Goal: Task Accomplishment & Management: Manage account settings

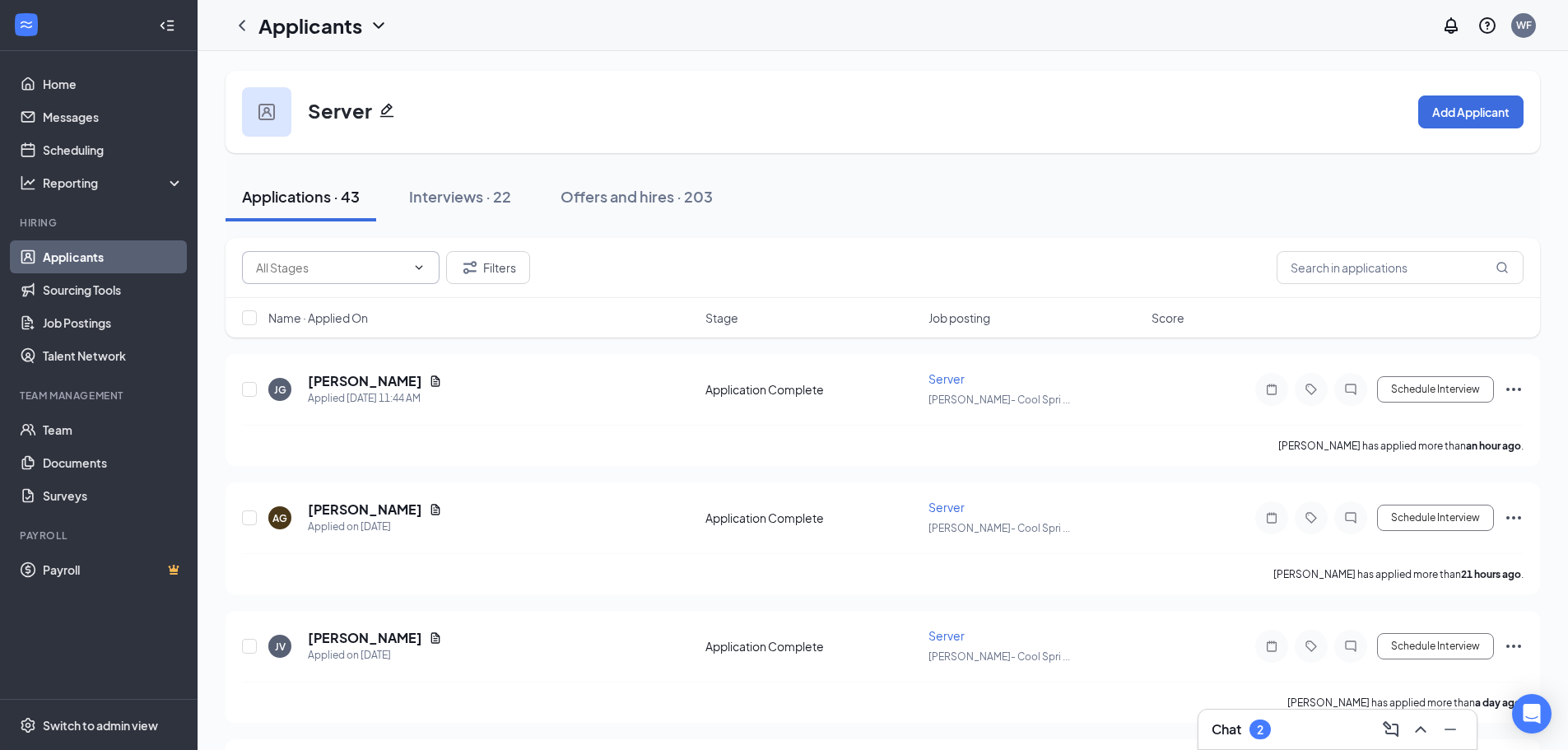
click at [354, 269] on input "text" at bounding box center [330, 268] width 150 height 18
click at [1367, 272] on input "text" at bounding box center [1400, 267] width 247 height 33
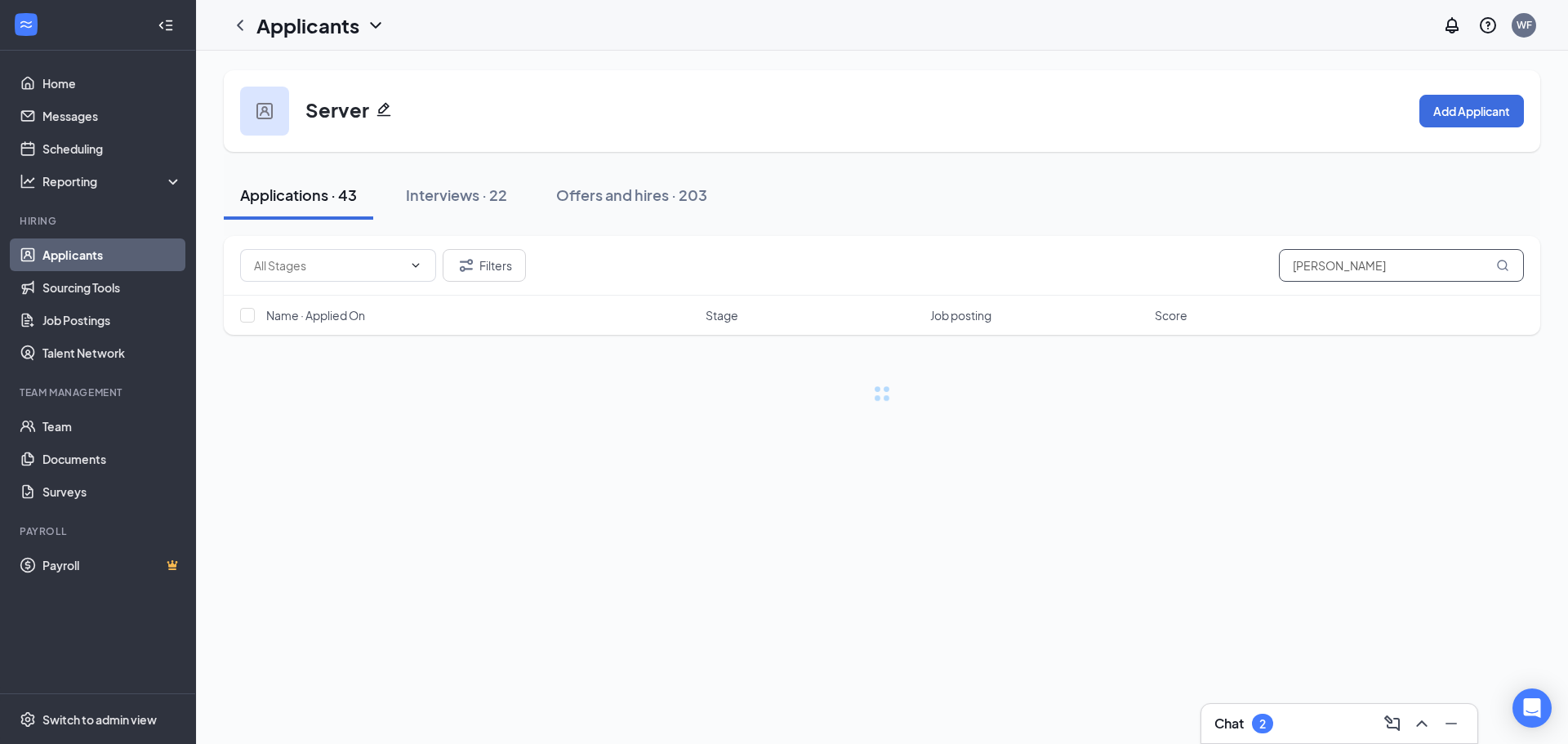
click at [1355, 267] on input "[PERSON_NAME]" at bounding box center [1401, 264] width 245 height 33
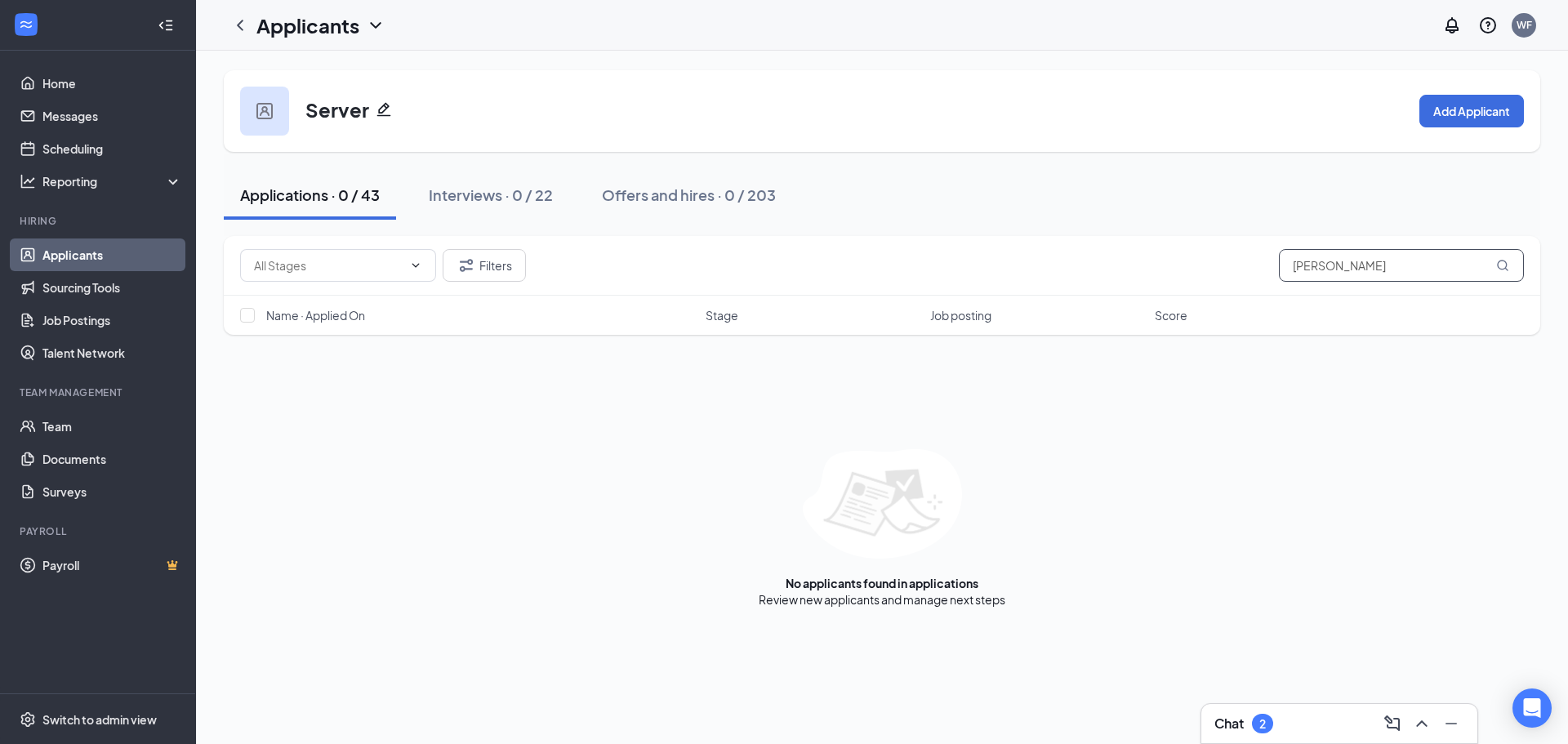
type input "[PERSON_NAME]"
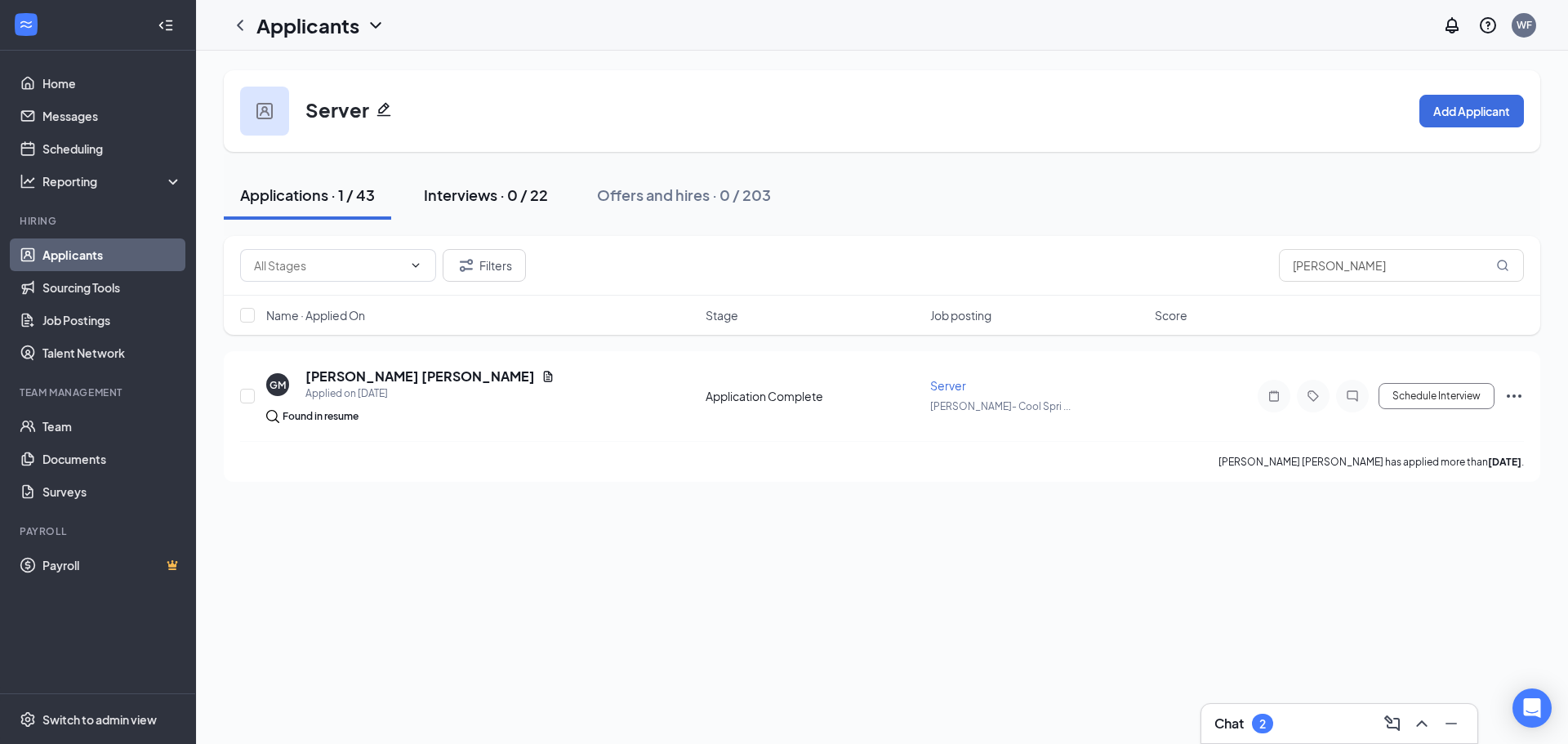
click at [536, 218] on button "Interviews · 0 / 22" at bounding box center [485, 195] width 157 height 49
click at [519, 209] on button "Interviews · 0 / 22" at bounding box center [485, 195] width 157 height 49
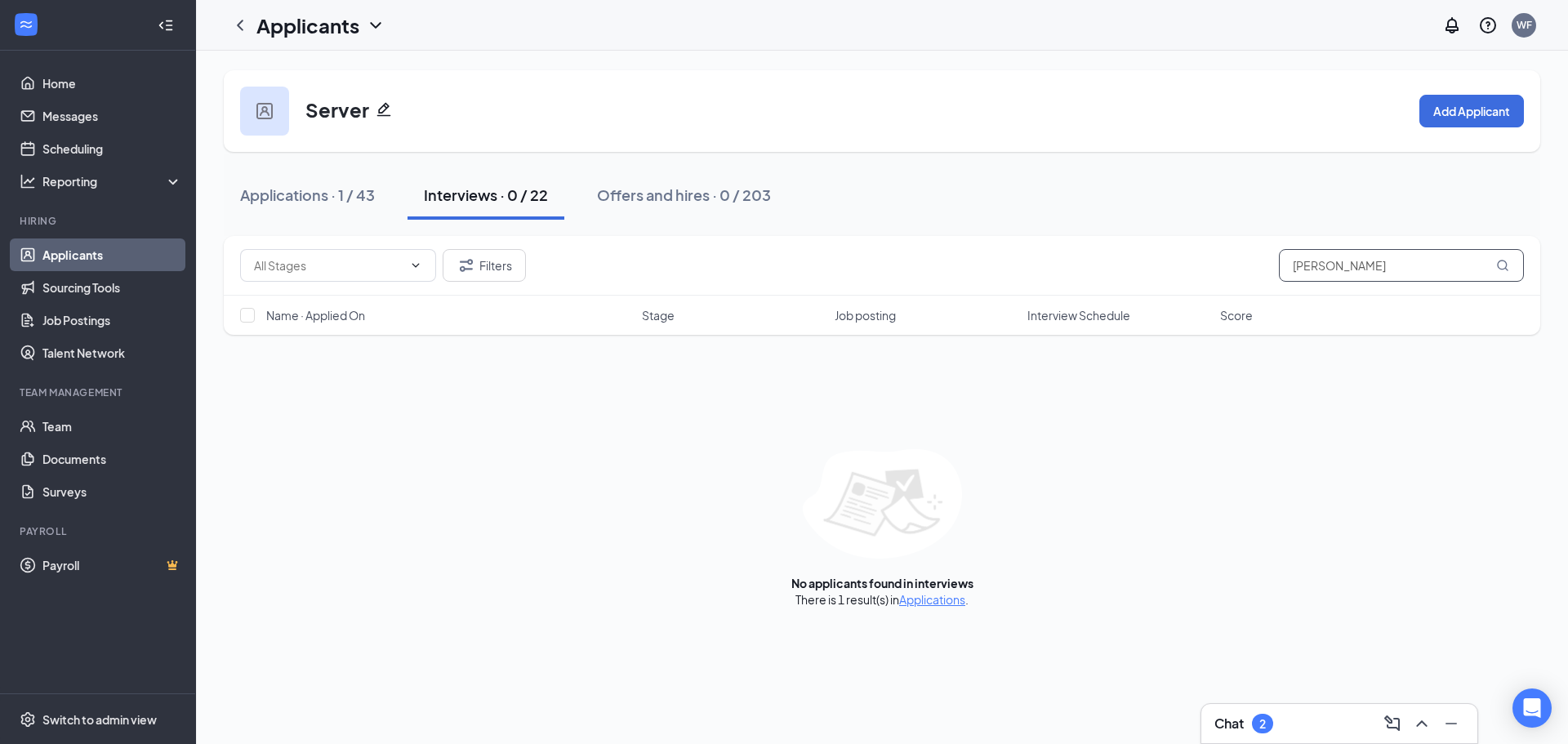
click at [1439, 273] on input "[PERSON_NAME]" at bounding box center [1401, 264] width 245 height 33
click at [1507, 267] on icon "MagnifyingGlass" at bounding box center [1502, 264] width 11 height 11
click at [629, 200] on div "Offers and hires · 0 / 203" at bounding box center [684, 194] width 174 height 21
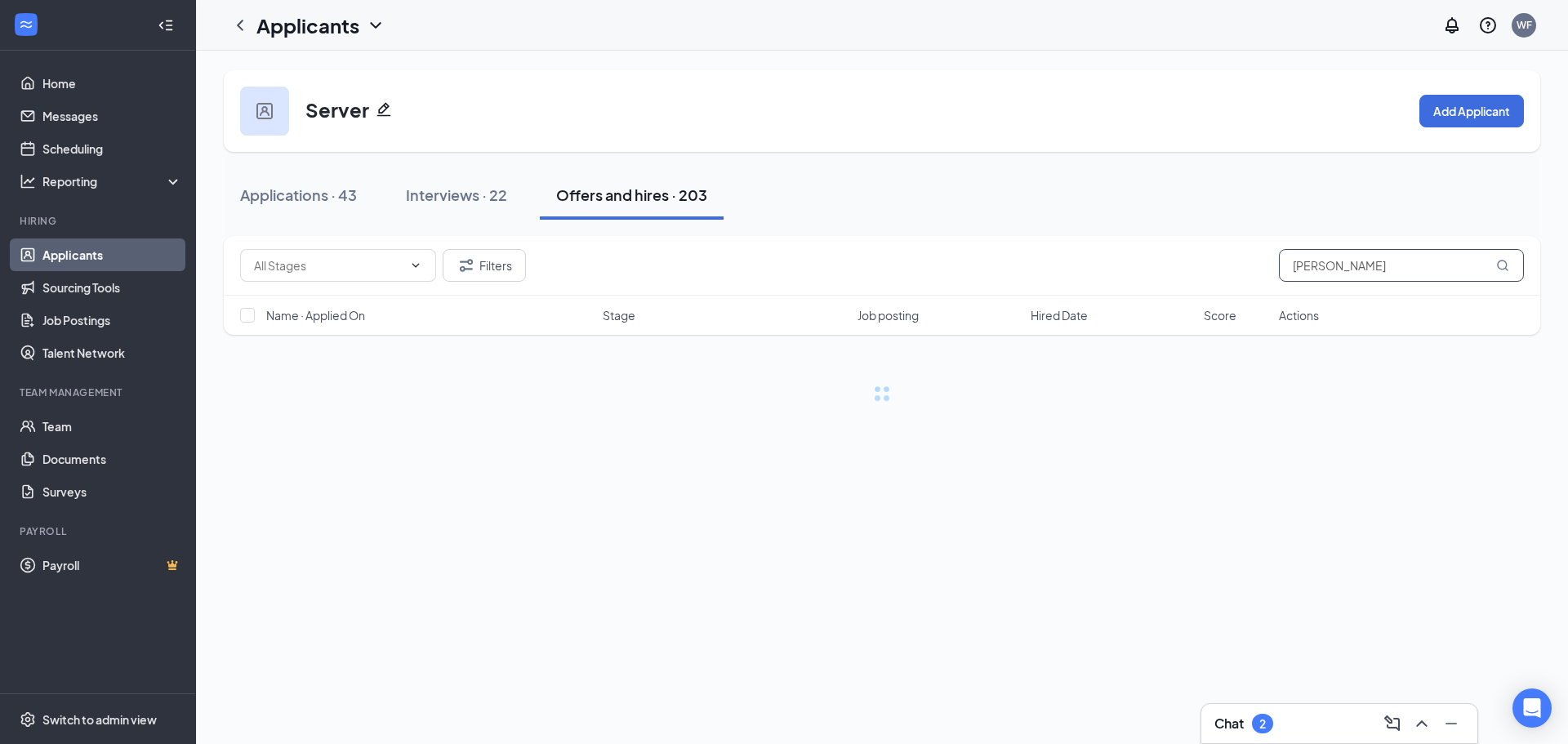
click at [1398, 272] on input "[PERSON_NAME]" at bounding box center [1401, 264] width 245 height 33
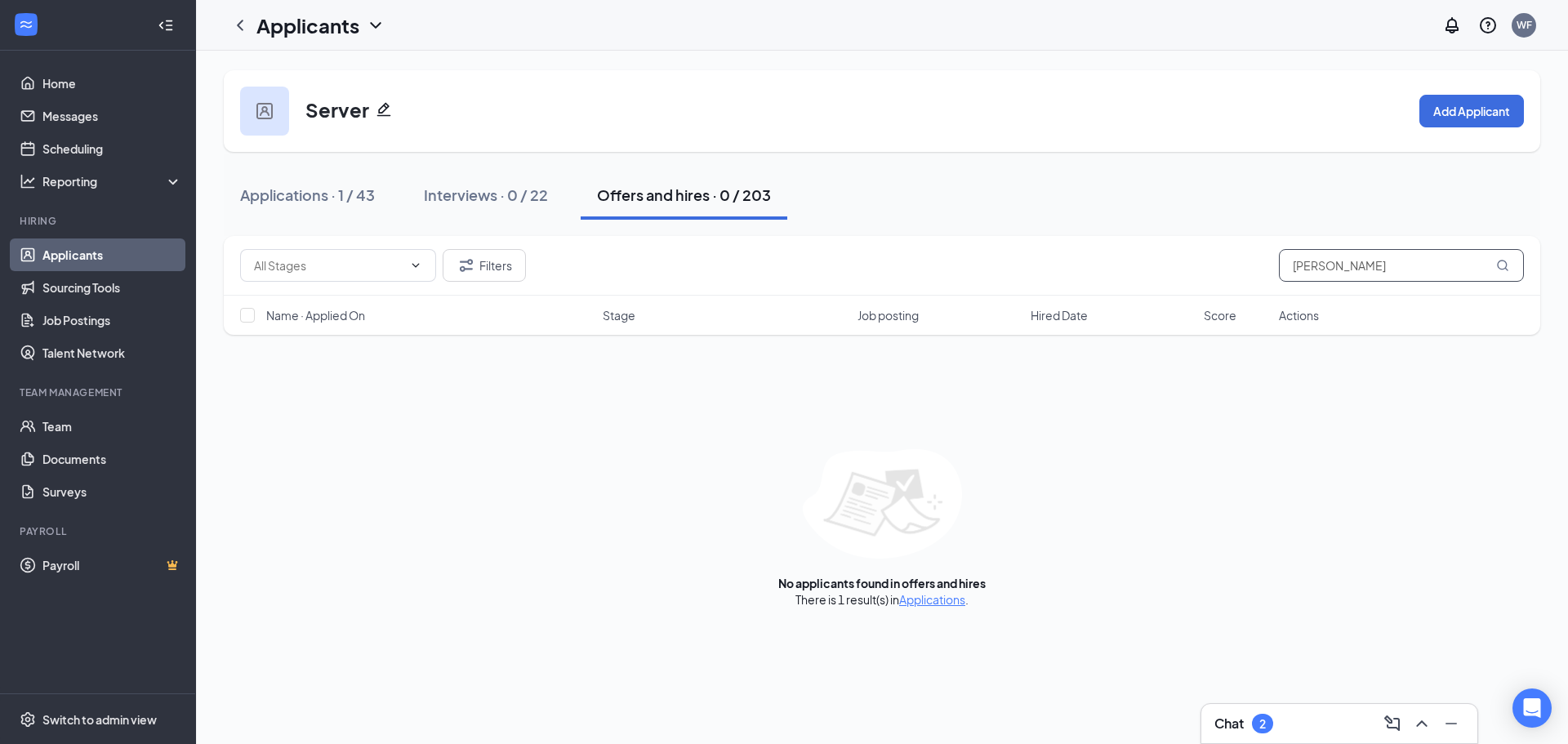
drag, startPoint x: 1351, startPoint y: 263, endPoint x: 1019, endPoint y: 277, distance: 332.3
click at [1022, 277] on div "Filters [PERSON_NAME]" at bounding box center [881, 264] width 1284 height 33
click at [461, 266] on icon "Filter" at bounding box center [467, 265] width 20 height 20
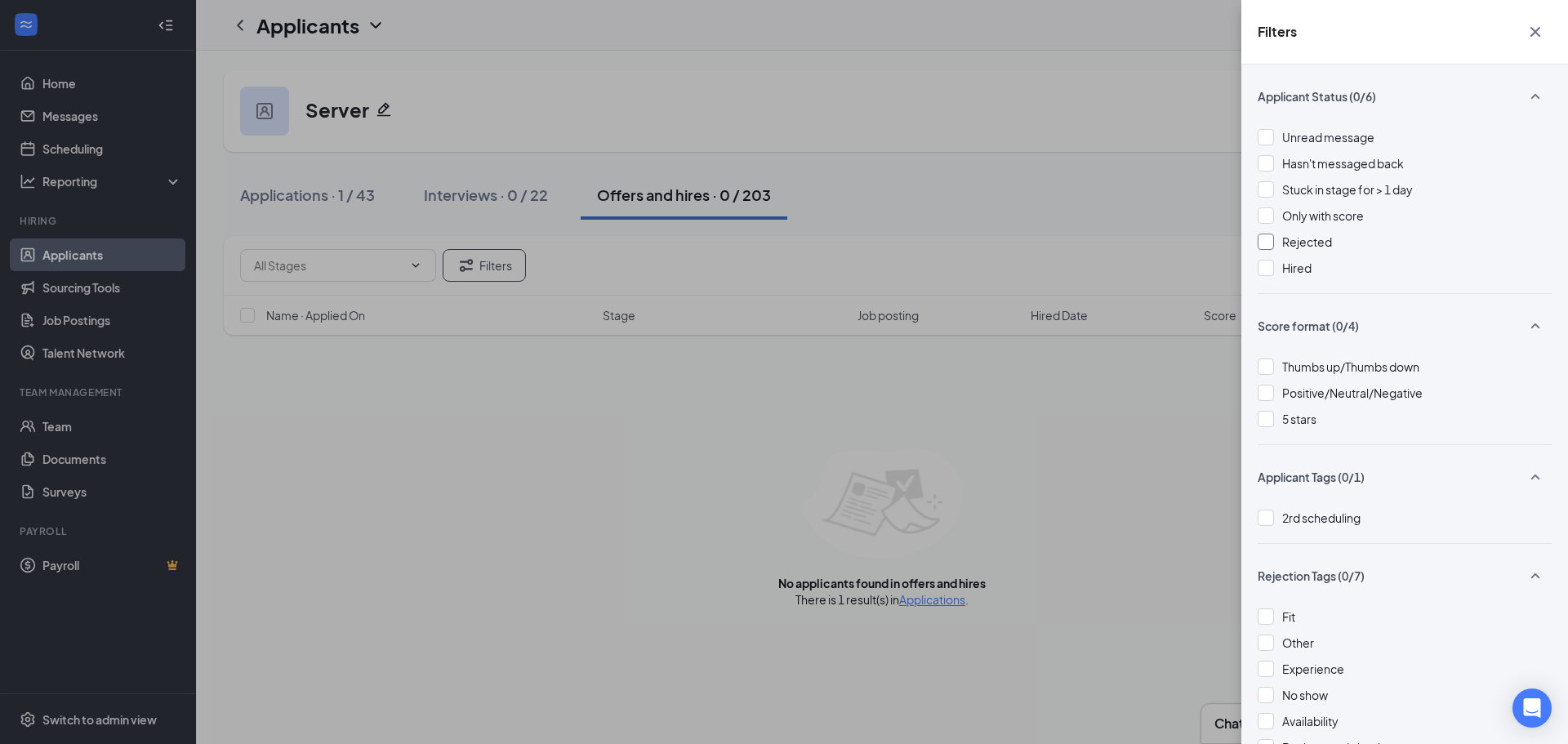
click at [1313, 240] on span "Rejected" at bounding box center [1307, 242] width 49 height 15
click at [1120, 247] on div "Filters Applicant Status (0/6) Unread message Hasn't messaged back Stuck in sta…" at bounding box center [784, 372] width 1568 height 744
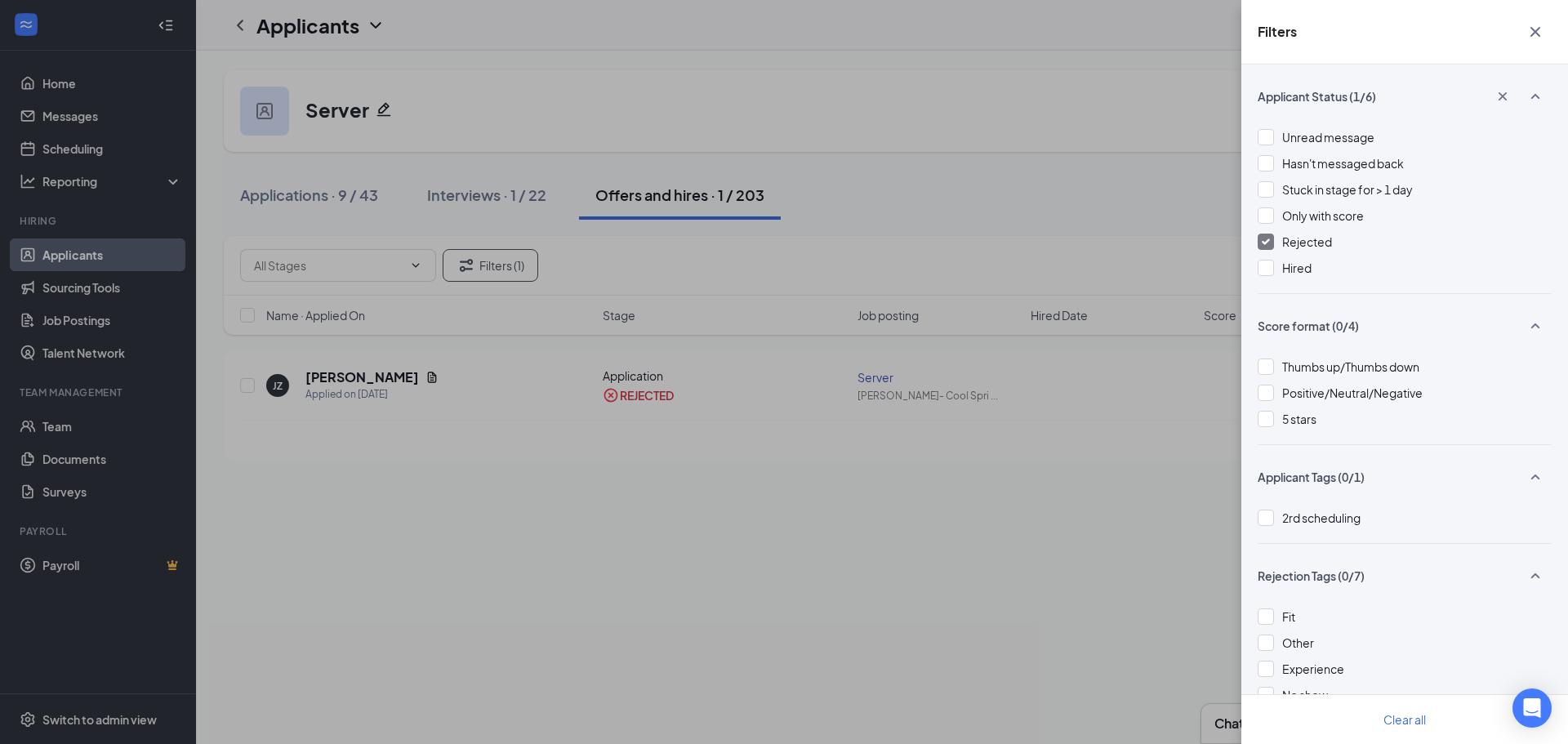
click at [1051, 546] on div "Filters Applicant Status (1/6) Unread message Hasn't messaged back Stuck in sta…" at bounding box center [784, 372] width 1568 height 744
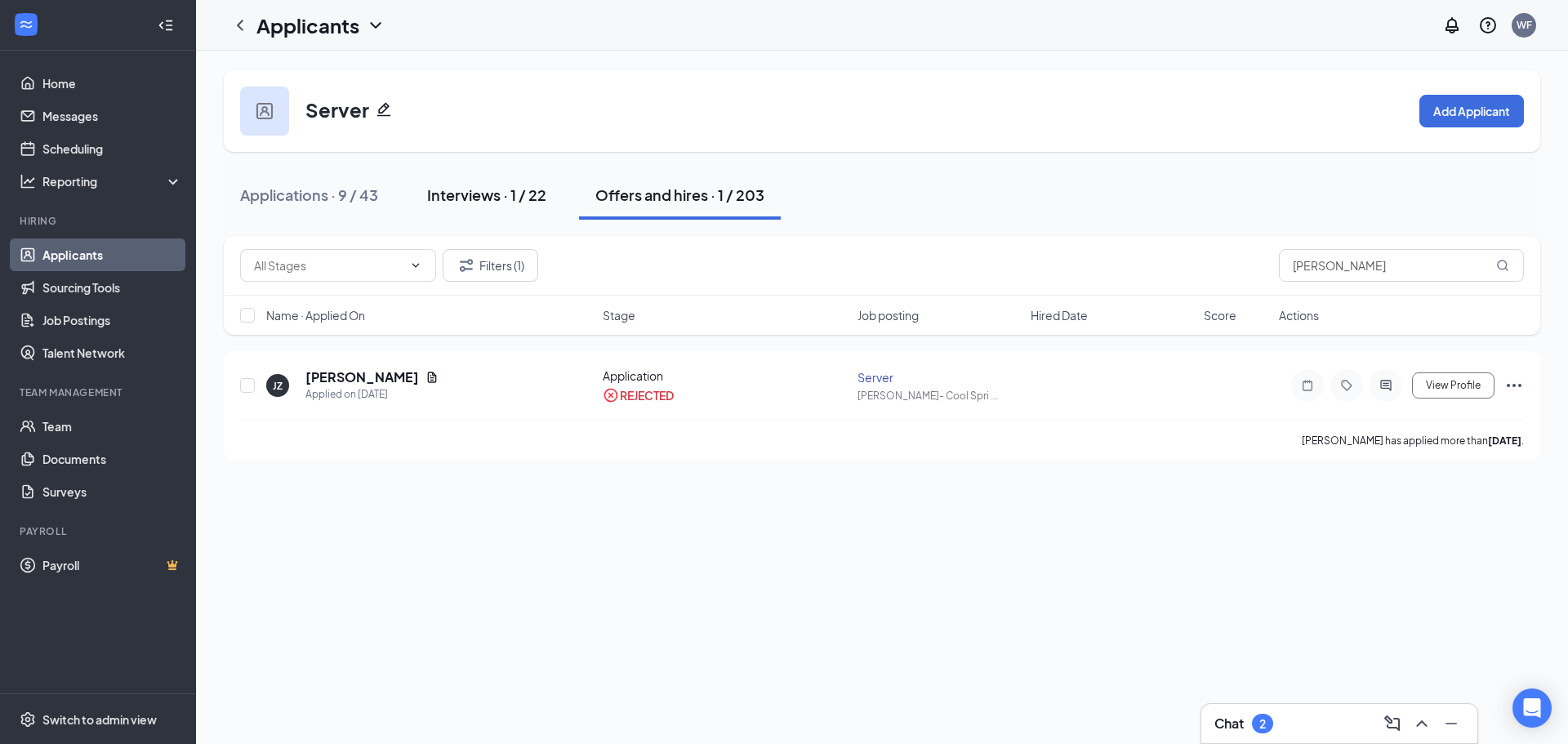
click at [461, 195] on div "Interviews · 1 / 22" at bounding box center [486, 194] width 119 height 21
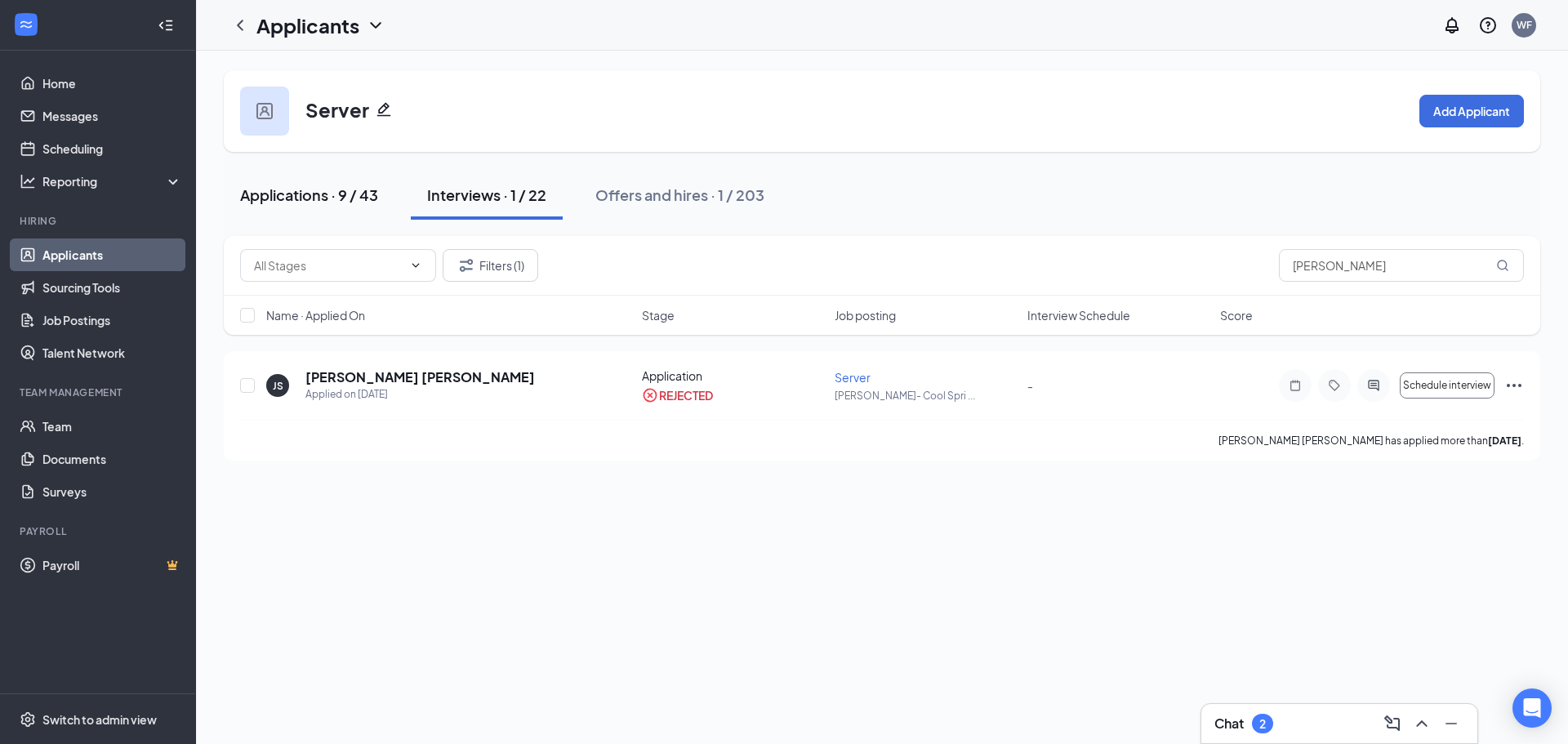
click at [344, 201] on div "Applications · 9 / 43" at bounding box center [309, 194] width 138 height 21
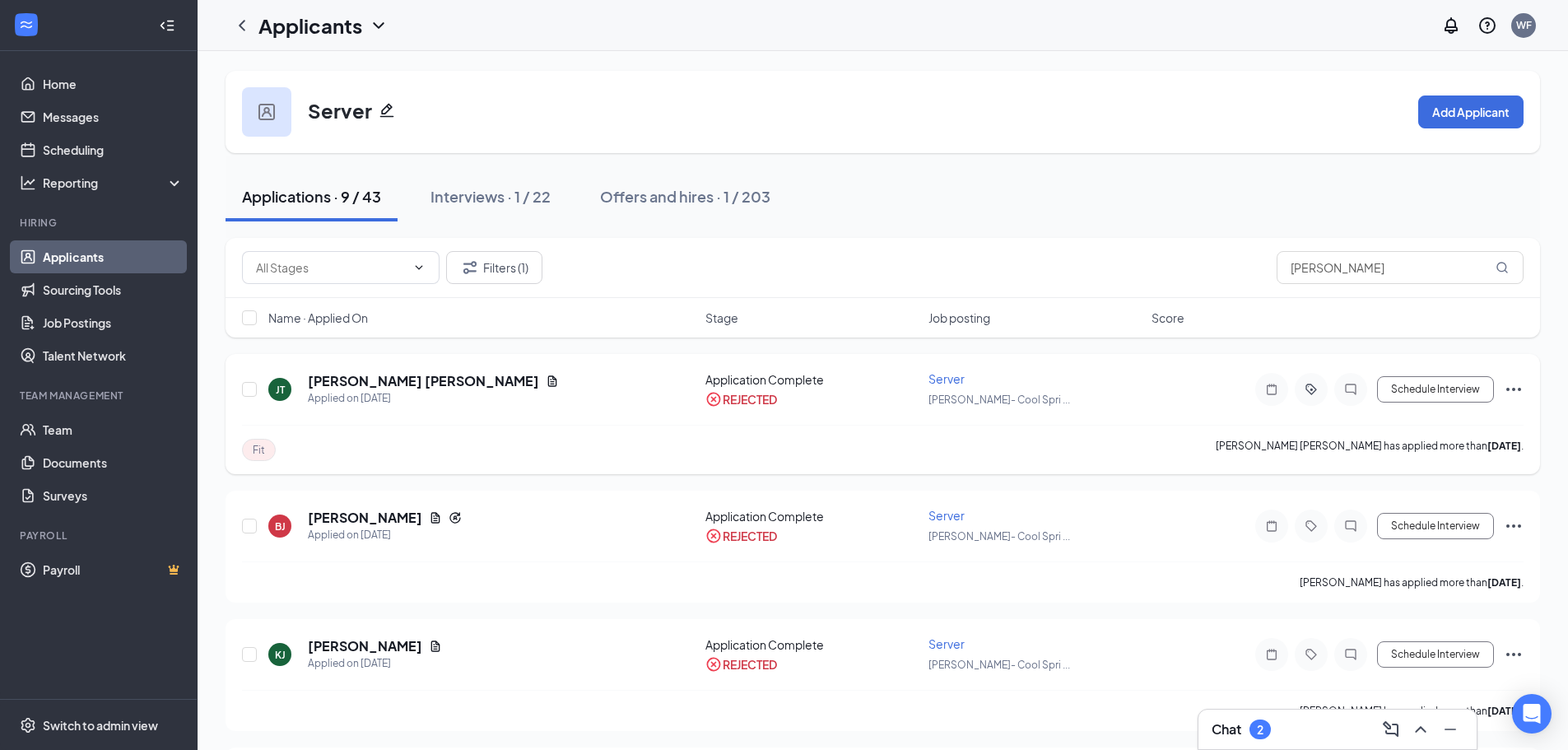
click at [433, 373] on div "[PERSON_NAME] [PERSON_NAME]" at bounding box center [434, 381] width 251 height 18
click at [546, 380] on icon "Document" at bounding box center [552, 381] width 13 height 13
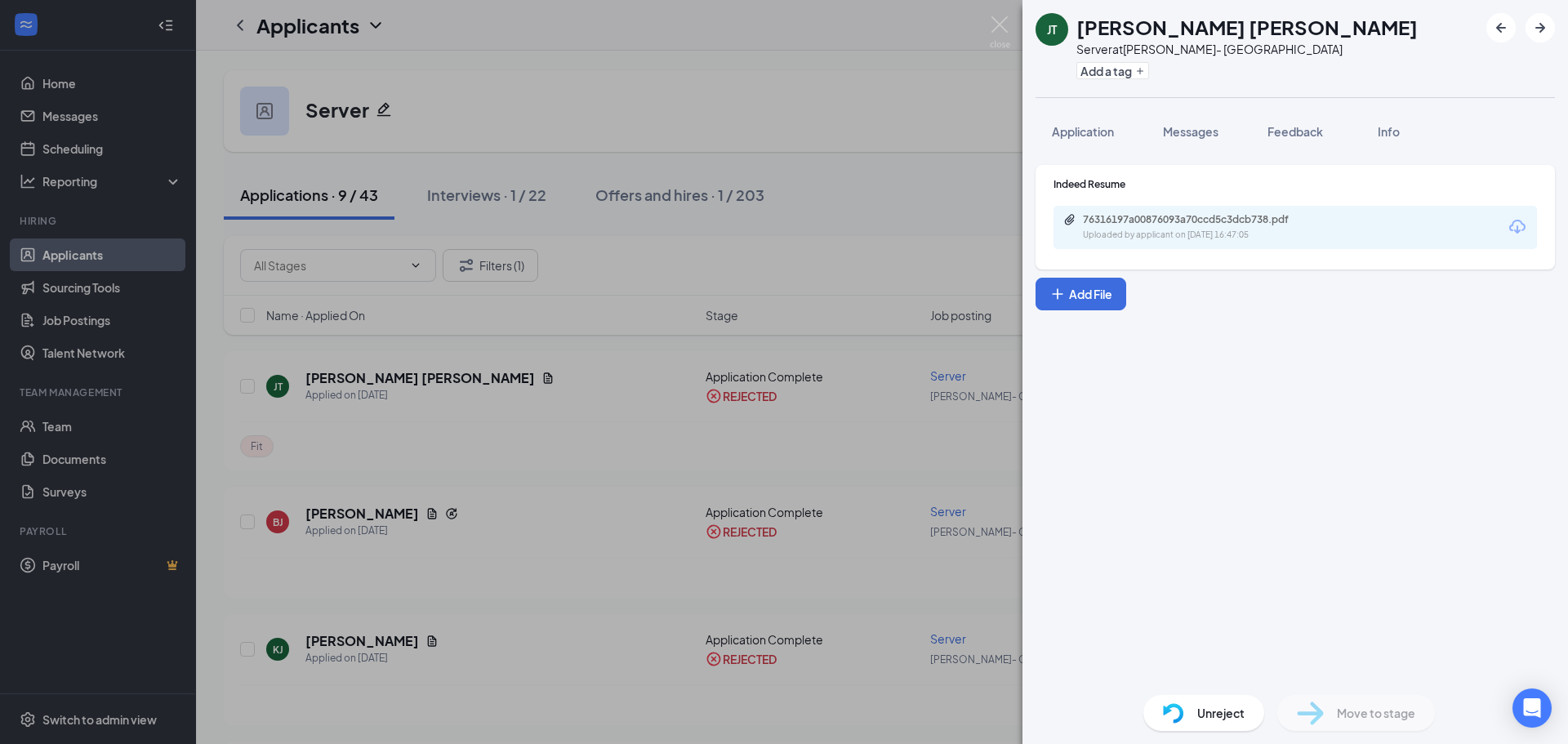
click at [1174, 221] on div "76316197a00876093a70ccd5c3dcb738.pdf" at bounding box center [1198, 219] width 229 height 13
click at [1092, 118] on button "Application" at bounding box center [1083, 131] width 95 height 40
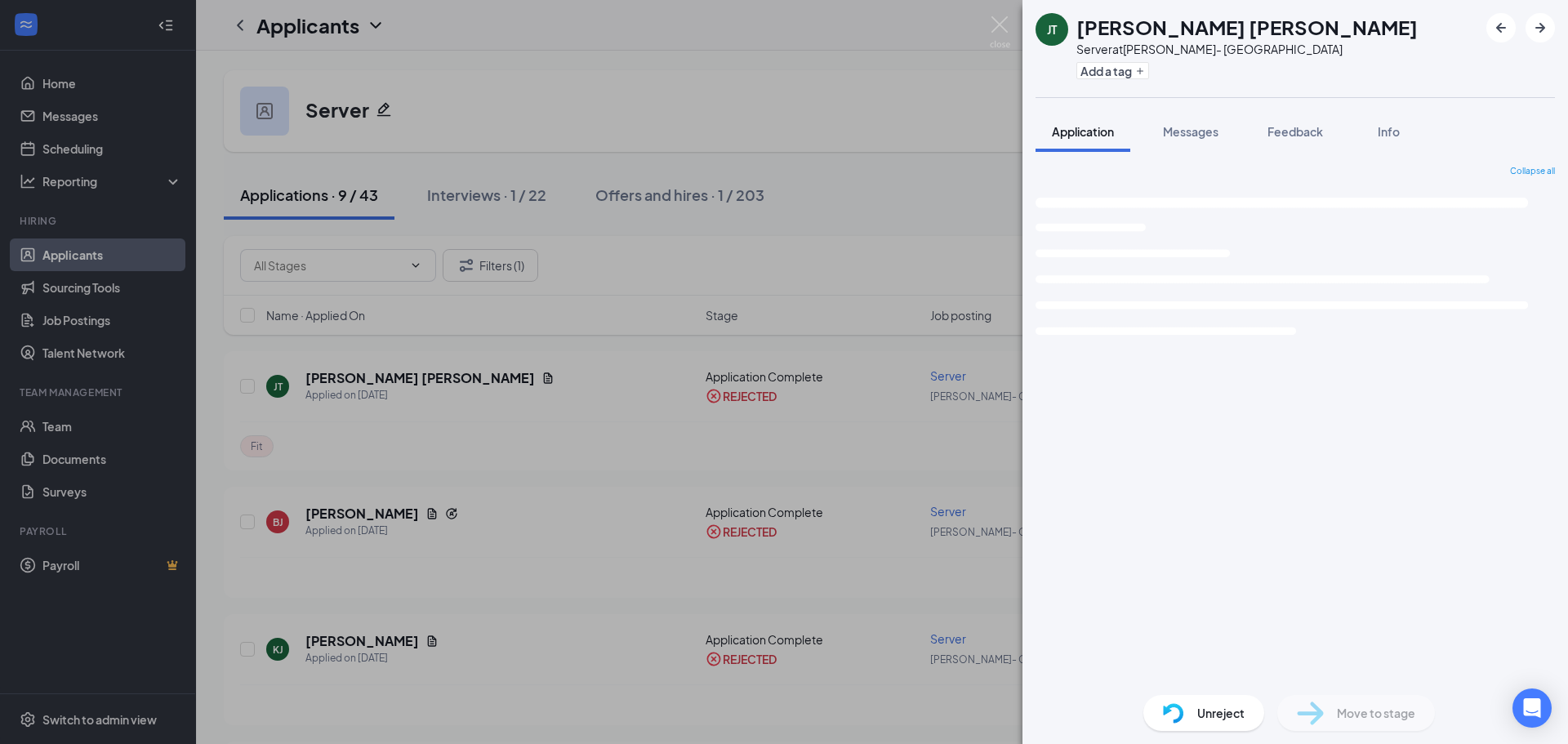
click at [1098, 125] on span "Application" at bounding box center [1083, 131] width 62 height 15
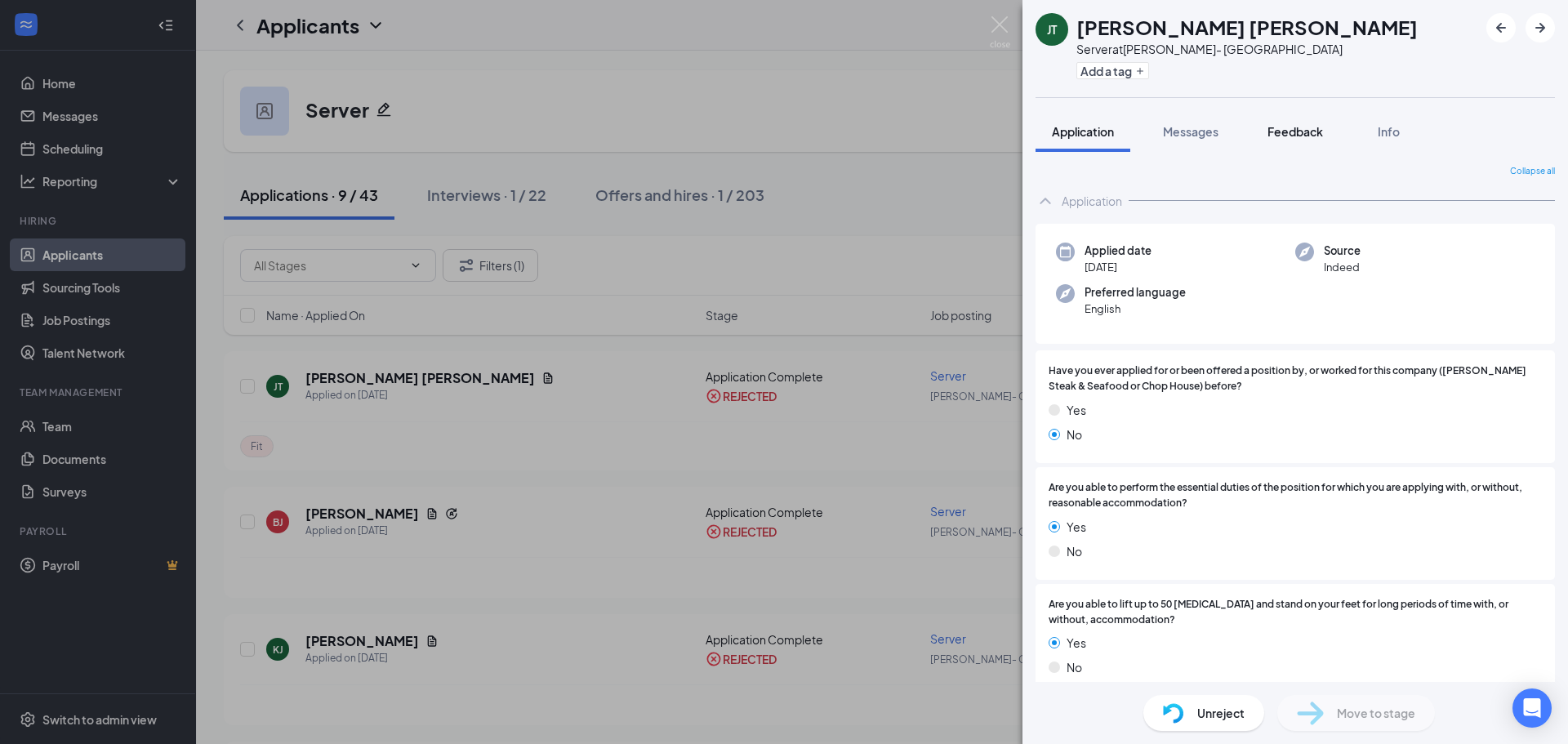
drag, startPoint x: 1174, startPoint y: 145, endPoint x: 1279, endPoint y: 136, distance: 105.4
click at [1174, 145] on button "Messages" at bounding box center [1190, 131] width 88 height 40
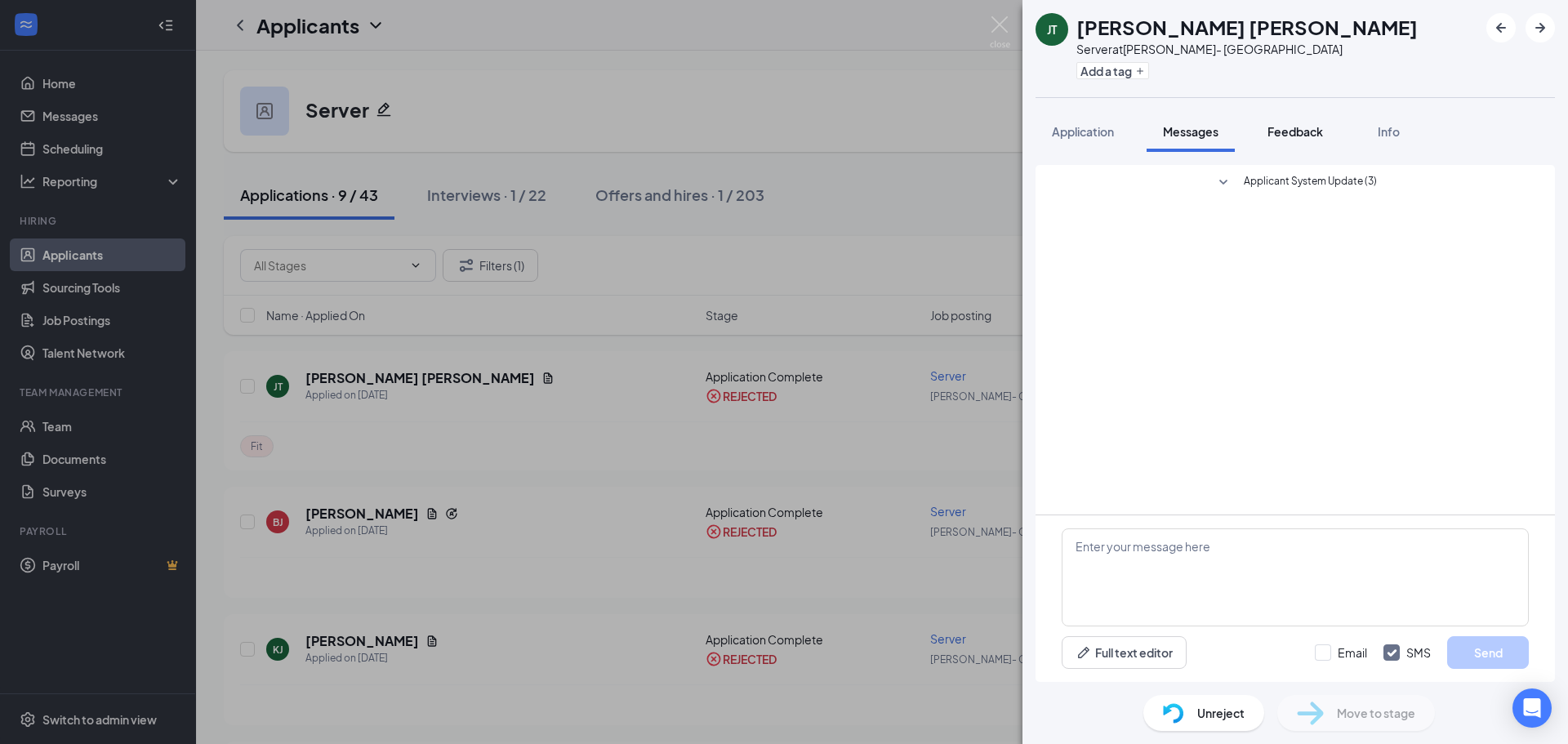
click at [1306, 121] on button "Feedback" at bounding box center [1295, 131] width 88 height 40
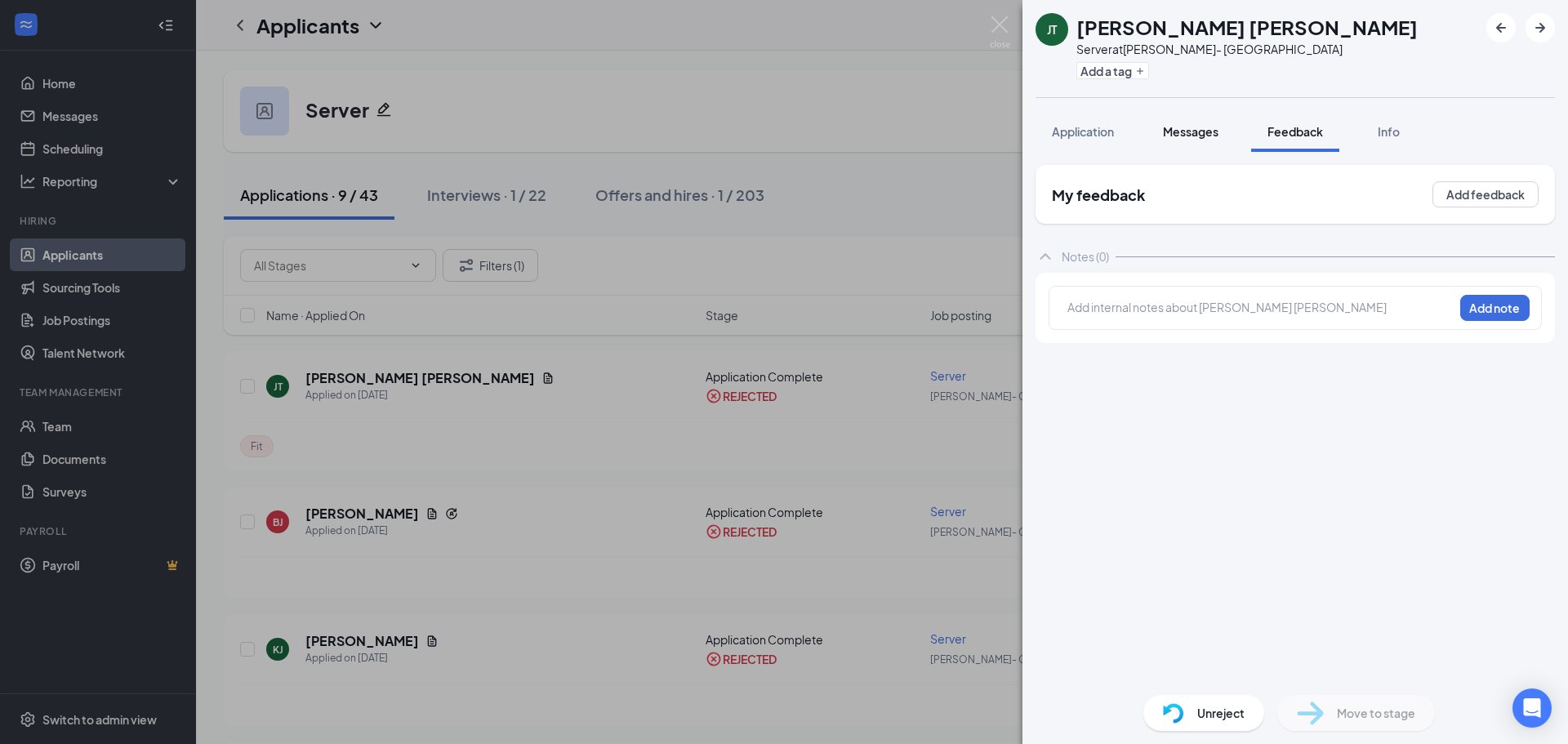
click at [1197, 134] on span "Messages" at bounding box center [1191, 131] width 55 height 15
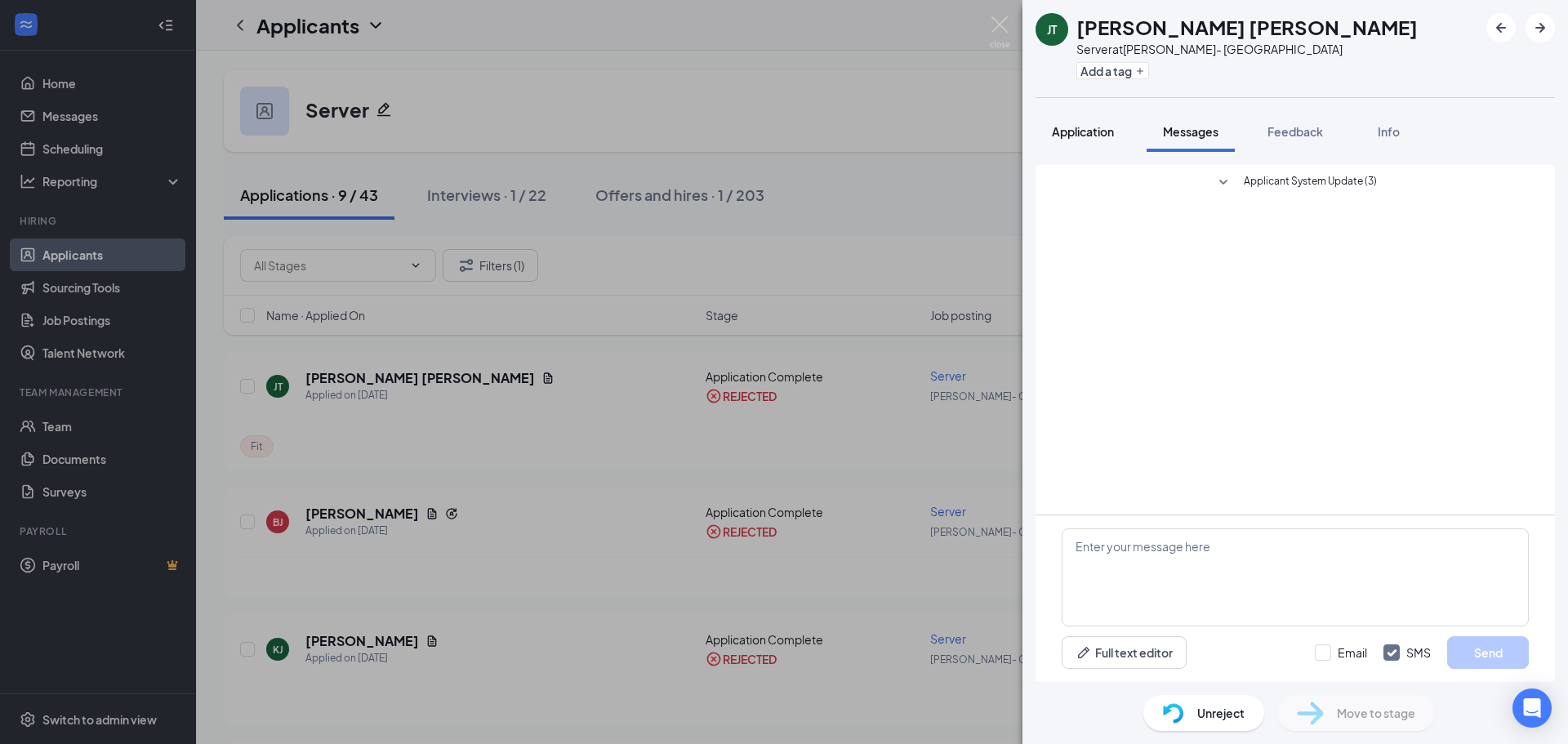
click at [1079, 123] on div "Application" at bounding box center [1083, 131] width 62 height 17
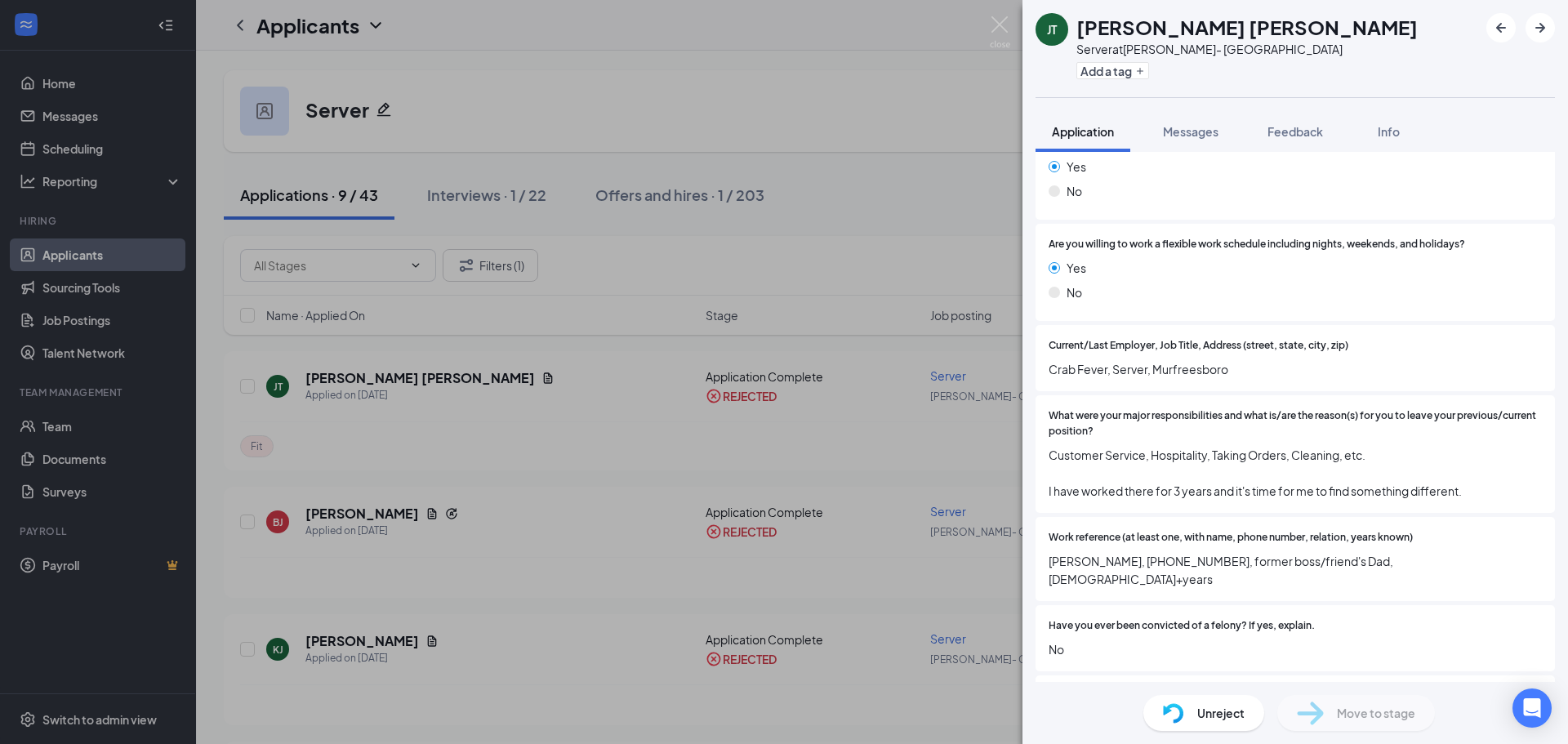
scroll to position [653, 0]
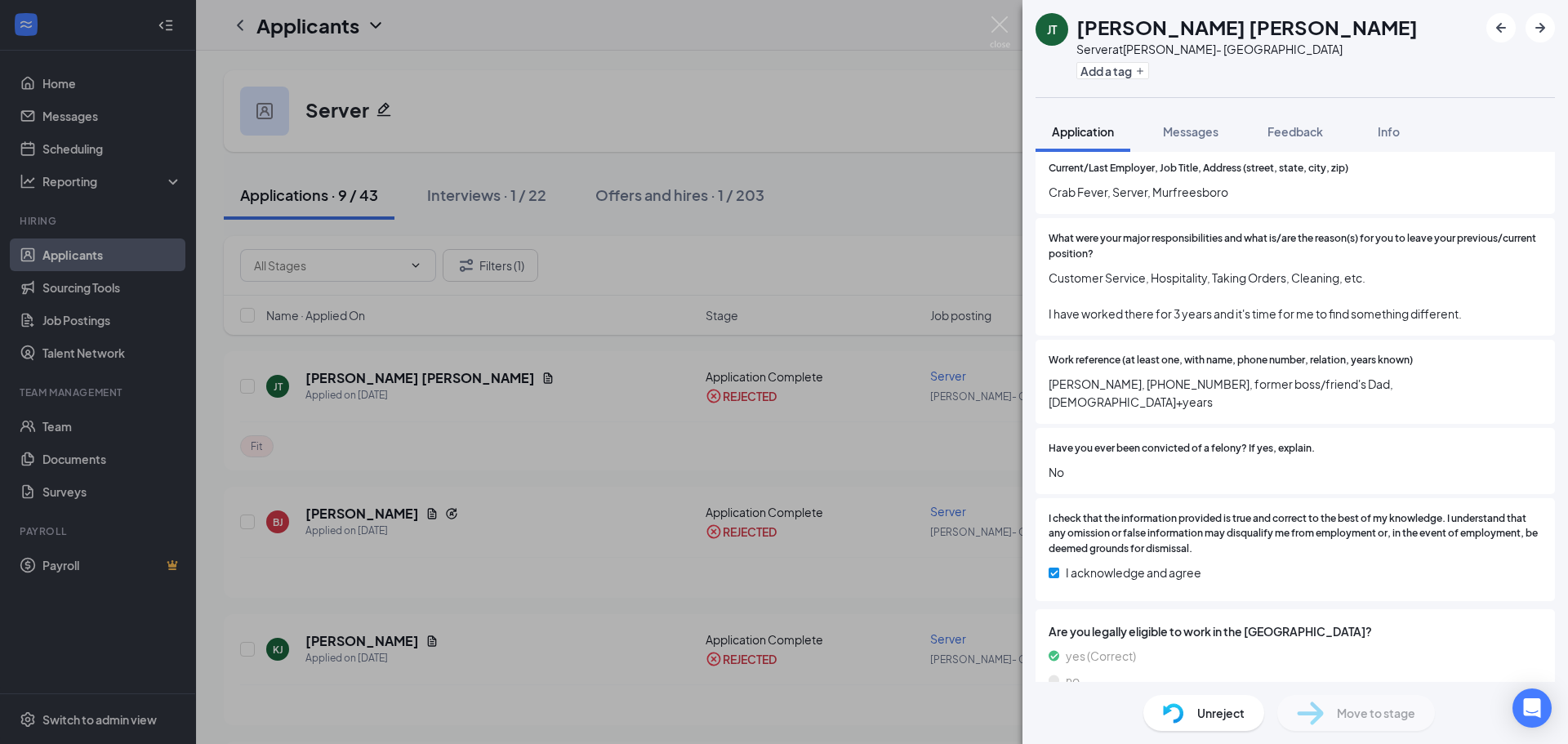
click at [1175, 104] on div "[PERSON_NAME] Server at [PERSON_NAME]- Cool Springs Add a tag Application Messa…" at bounding box center [1295, 372] width 546 height 744
click at [1179, 115] on button "Messages" at bounding box center [1190, 131] width 88 height 40
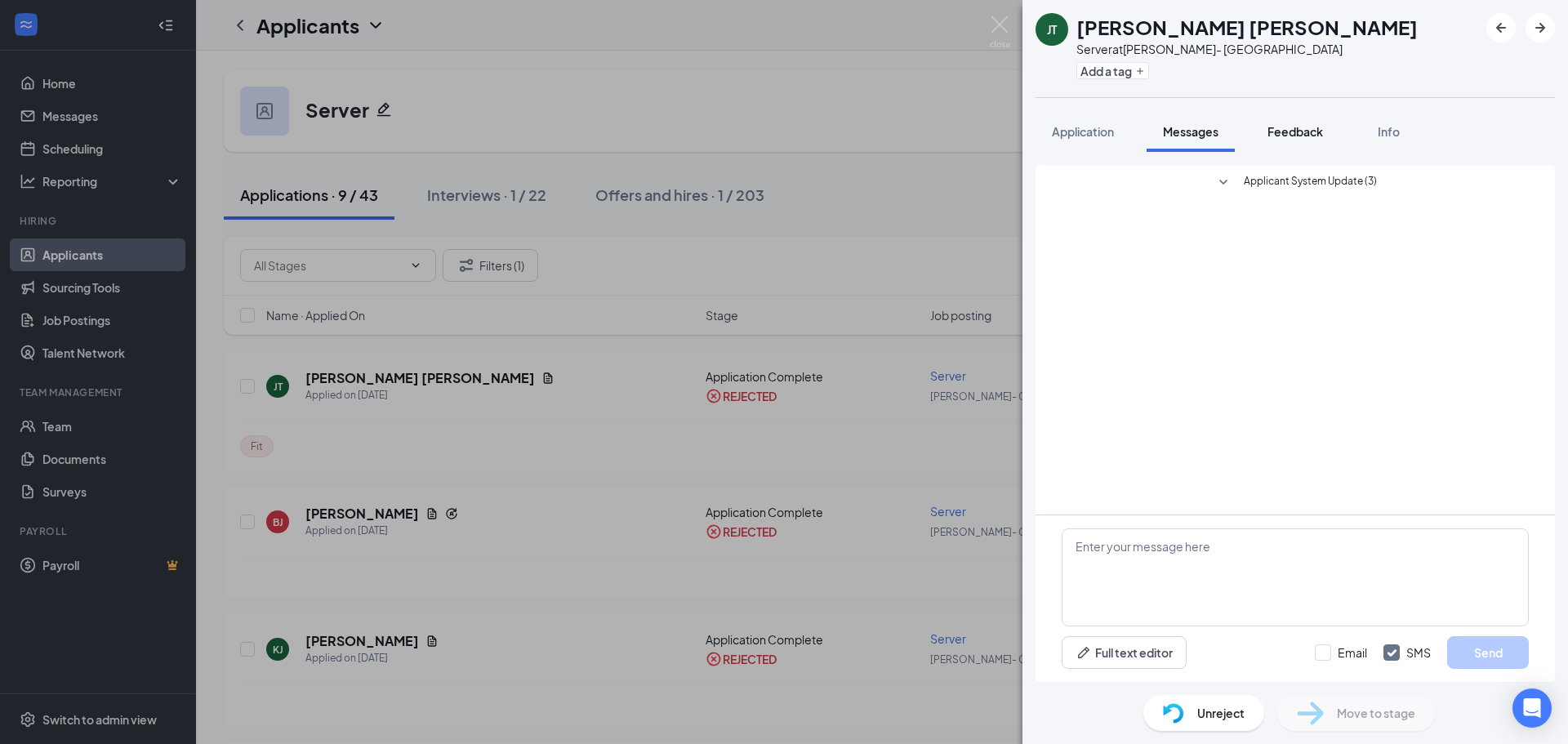
click at [1301, 125] on span "Feedback" at bounding box center [1296, 131] width 55 height 15
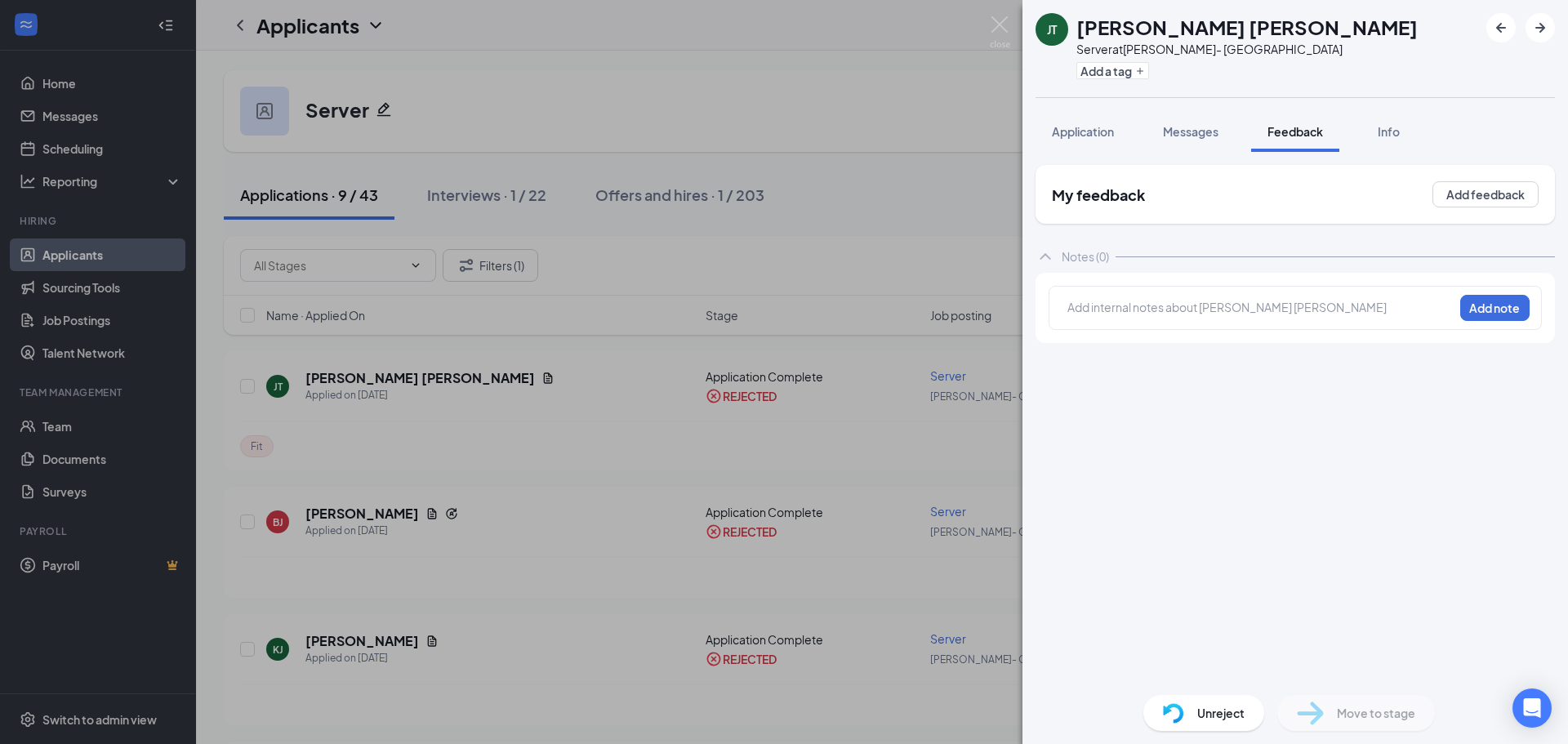
click at [1394, 282] on div "Add internal notes about [PERSON_NAME] [PERSON_NAME] Add note" at bounding box center [1296, 308] width 520 height 70
click at [1374, 314] on div at bounding box center [1261, 307] width 385 height 17
click at [1354, 303] on div at bounding box center [1261, 307] width 385 height 17
click at [1387, 125] on span "Info" at bounding box center [1389, 131] width 22 height 15
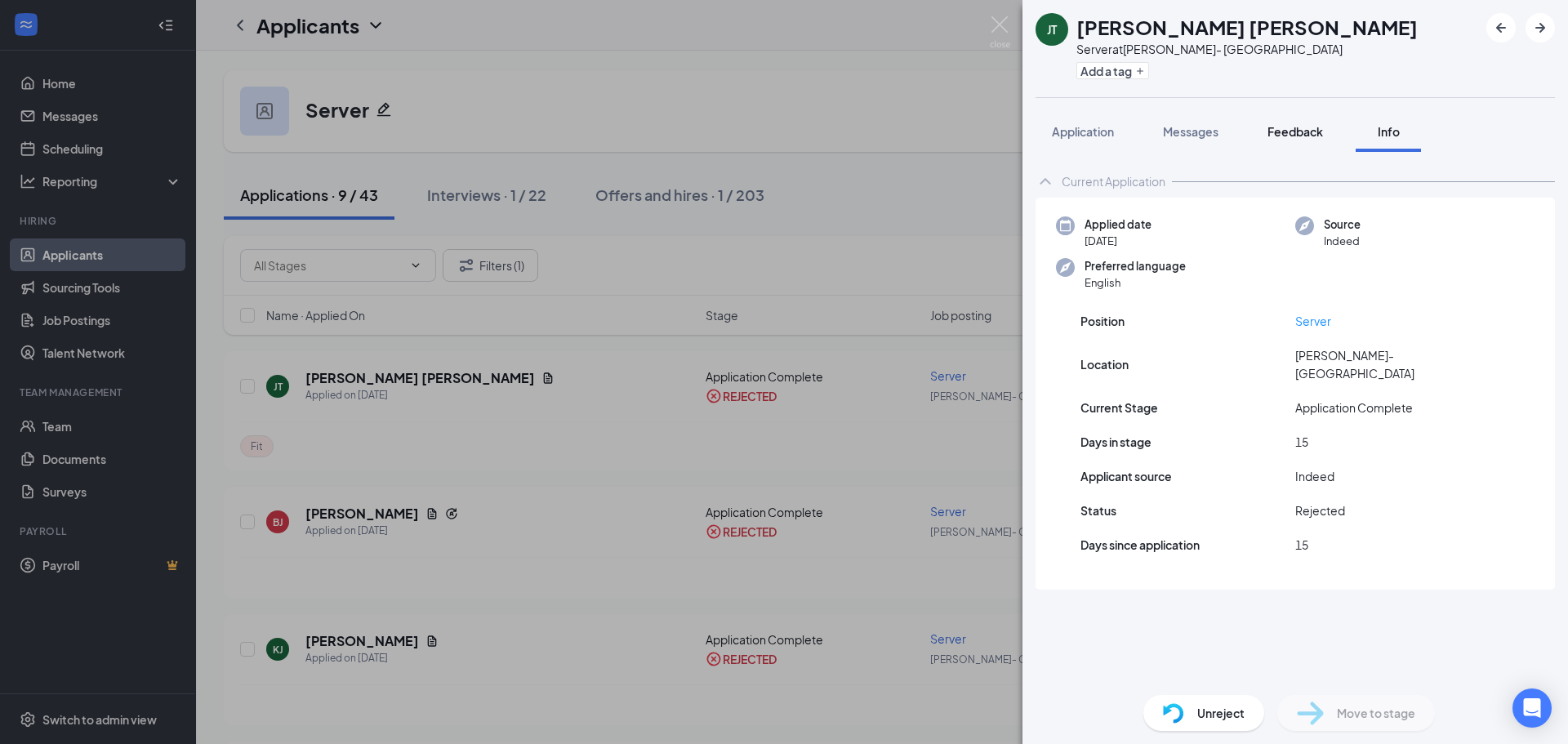
click at [1301, 127] on span "Feedback" at bounding box center [1296, 131] width 55 height 15
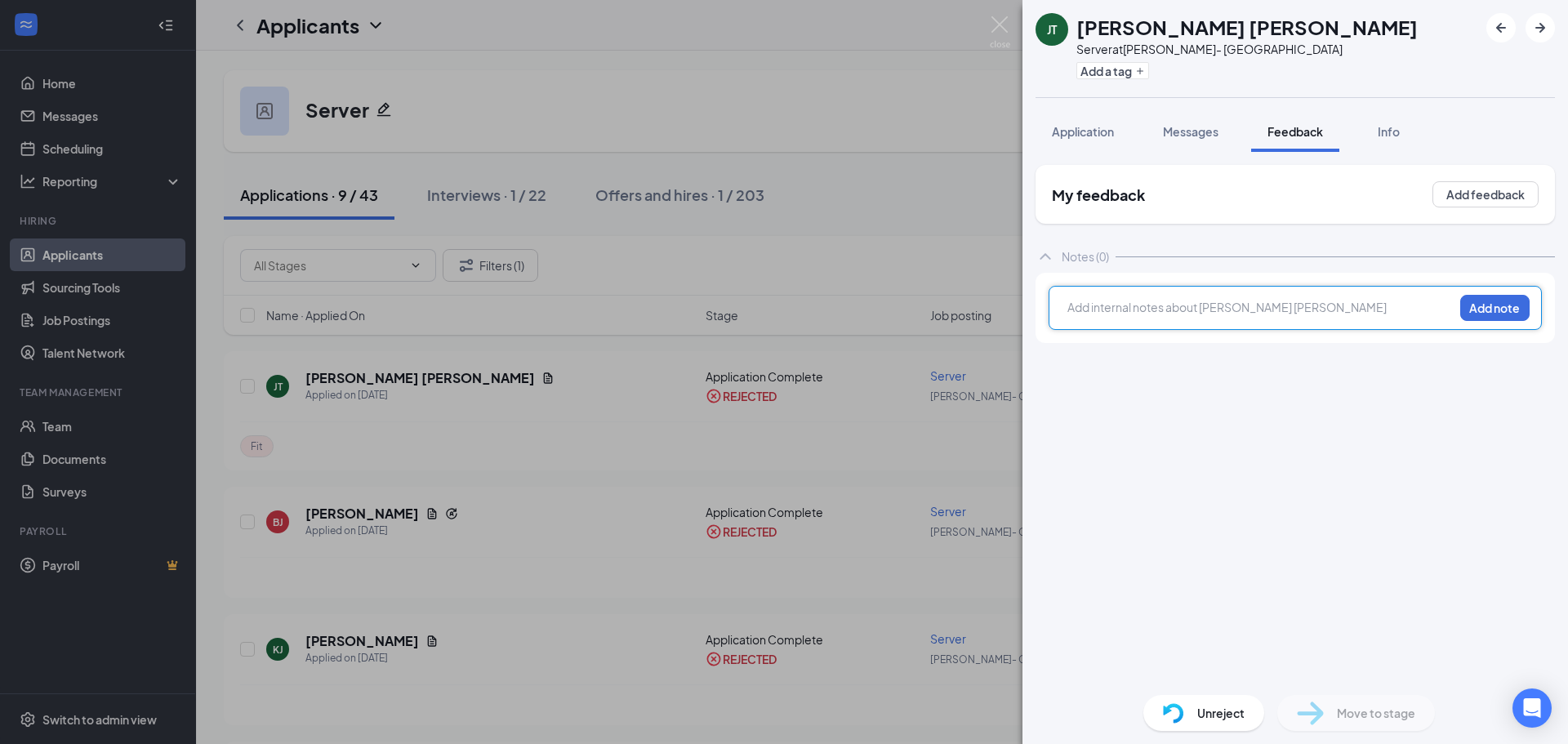
click at [1330, 319] on div at bounding box center [1261, 310] width 385 height 22
click at [1326, 443] on div "My feedback Add feedback Notes (0) Add internal notes about [PERSON_NAME] [PERS…" at bounding box center [1296, 423] width 520 height 517
click at [1006, 31] on img at bounding box center [1000, 33] width 21 height 32
